Goal: Information Seeking & Learning: Find specific fact

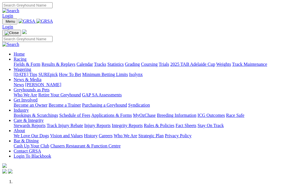
click at [13, 13] on link "Login" at bounding box center [7, 15] width 11 height 5
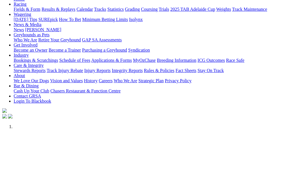
scroll to position [55, 0]
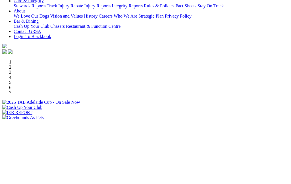
scroll to position [120, 0]
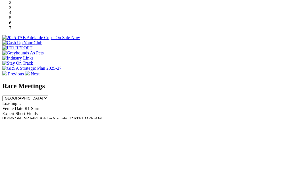
type input "4"
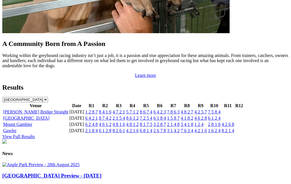
scroll to position [19, 0]
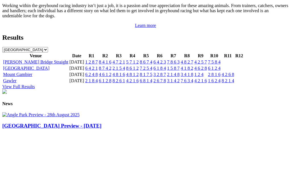
scroll to position [622, 0]
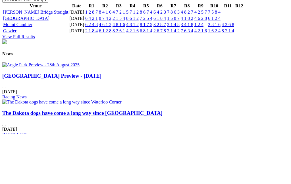
type input "4218820"
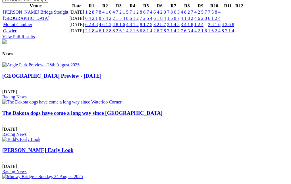
scroll to position [0, 0]
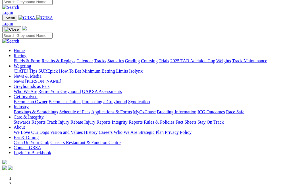
scroll to position [4, 0]
click at [26, 53] on link "Racing" at bounding box center [20, 55] width 13 height 5
click at [72, 58] on link "Results & Replays" at bounding box center [58, 60] width 34 height 5
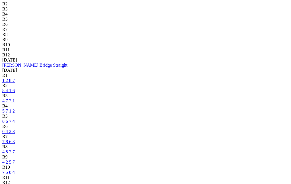
scroll to position [215, 0]
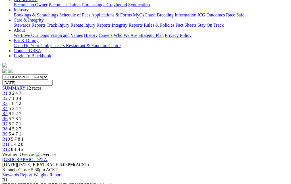
scroll to position [109, 0]
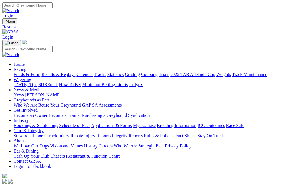
scroll to position [215, 0]
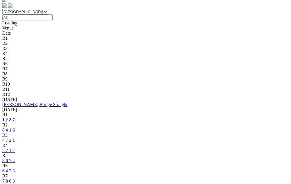
scroll to position [175, 0]
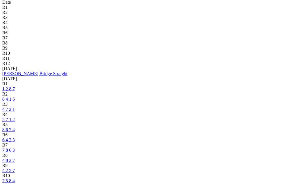
scroll to position [207, 0]
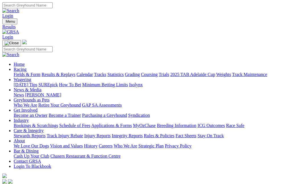
scroll to position [229, 0]
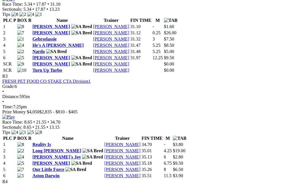
scroll to position [457, 0]
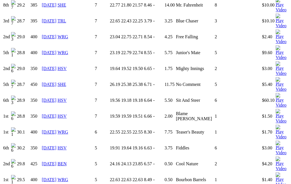
scroll to position [0, 3]
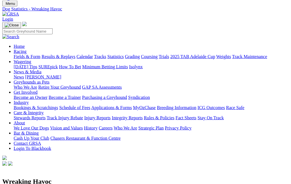
scroll to position [0, 0]
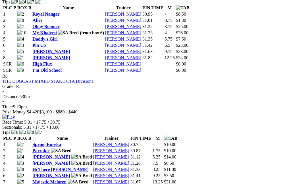
scroll to position [1052, 0]
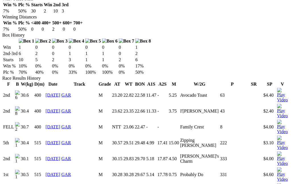
scroll to position [340, 0]
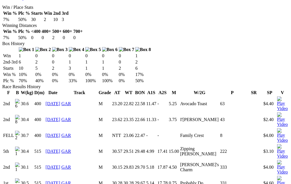
scroll to position [330, 0]
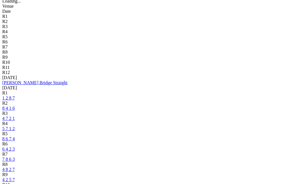
scroll to position [198, 0]
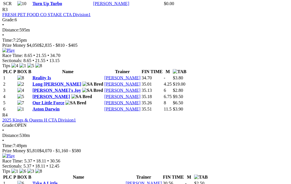
scroll to position [524, 5]
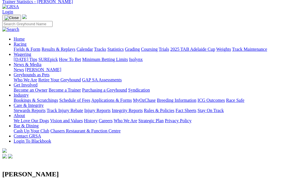
scroll to position [9, 0]
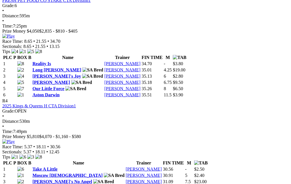
scroll to position [538, 5]
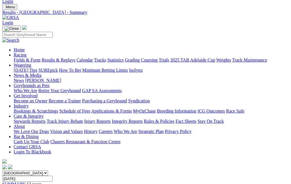
scroll to position [0, 5]
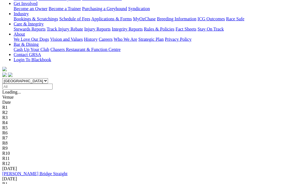
scroll to position [106, 0]
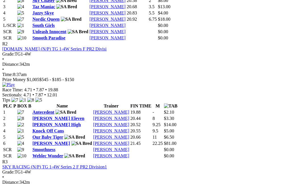
scroll to position [345, 0]
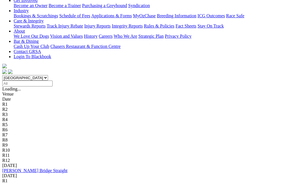
scroll to position [125, 0]
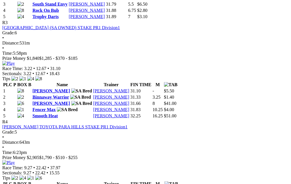
scroll to position [447, 0]
